Goal: Information Seeking & Learning: Learn about a topic

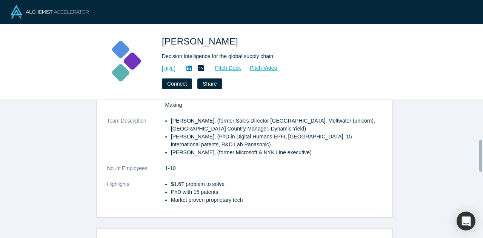
scroll to position [170, 0]
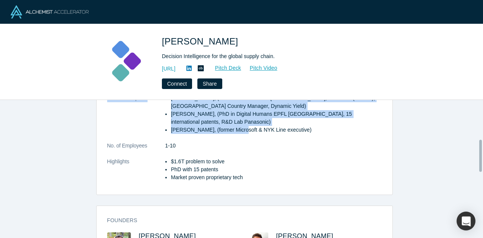
drag, startPoint x: 160, startPoint y: 106, endPoint x: 233, endPoint y: 131, distance: 76.6
click at [233, 131] on dl "Description [URL] is the decision Intelligence for the global supply chain. We …" at bounding box center [244, 79] width 275 height 222
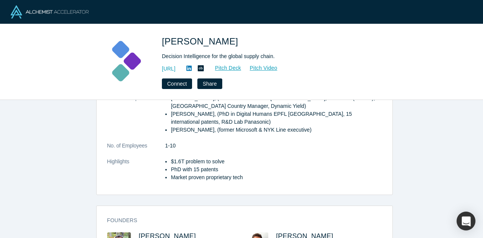
click at [244, 183] on dl "Description [URL] is the decision Intelligence for the global supply chain. We …" at bounding box center [244, 79] width 275 height 222
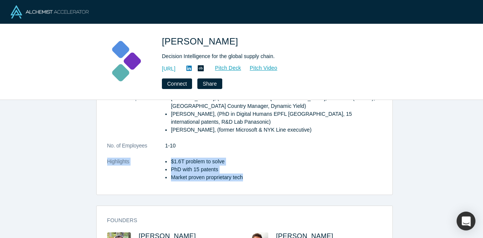
drag, startPoint x: 100, startPoint y: 159, endPoint x: 271, endPoint y: 183, distance: 173.0
click at [271, 183] on div "overview Description [URL] is the decision Intelligence for the global supply c…" at bounding box center [245, 70] width 296 height 248
drag, startPoint x: 101, startPoint y: 144, endPoint x: 261, endPoint y: 180, distance: 164.0
click at [261, 180] on div "overview Description [URL] is the decision Intelligence for the global supply c…" at bounding box center [245, 70] width 296 height 248
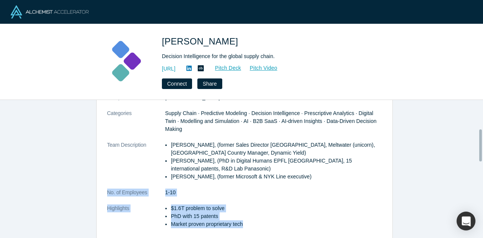
scroll to position [121, 0]
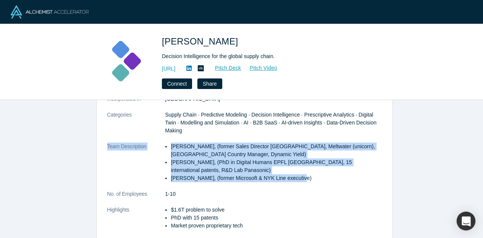
drag, startPoint x: 102, startPoint y: 147, endPoint x: 318, endPoint y: 185, distance: 219.9
click at [318, 185] on div "overview Description [URL] is the decision Intelligence for the global supply c…" at bounding box center [245, 119] width 296 height 248
